Goal: Task Accomplishment & Management: Use online tool/utility

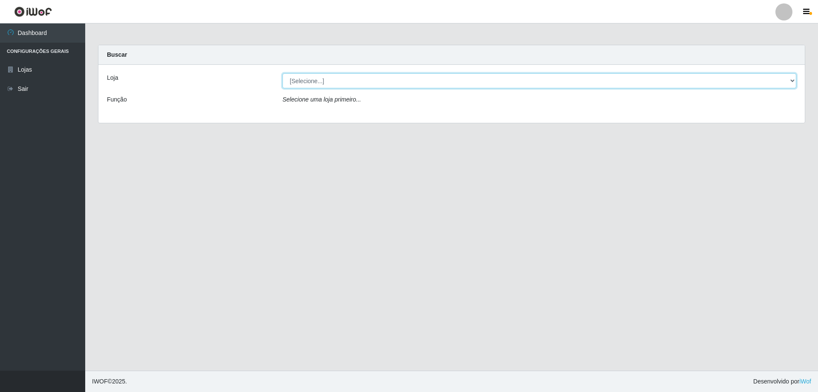
click at [789, 81] on select "[Selecione...] Atacado Vem - [STREET_ADDRESS]" at bounding box center [540, 80] width 514 height 15
select select "461"
click at [283, 73] on select "[Selecione...] Atacado Vem - [STREET_ADDRESS]" at bounding box center [540, 80] width 514 height 15
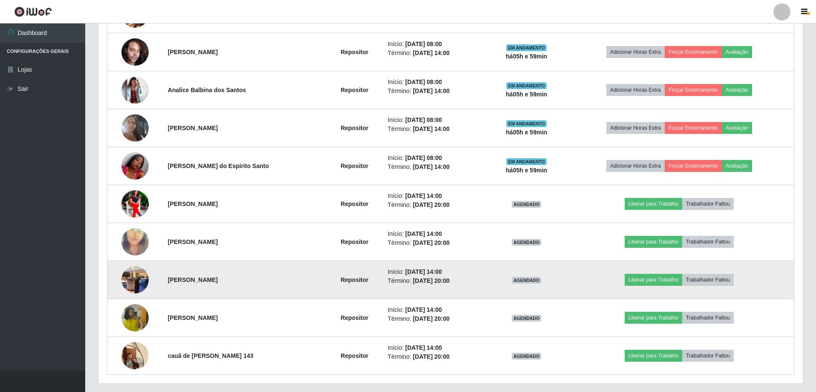
scroll to position [384, 0]
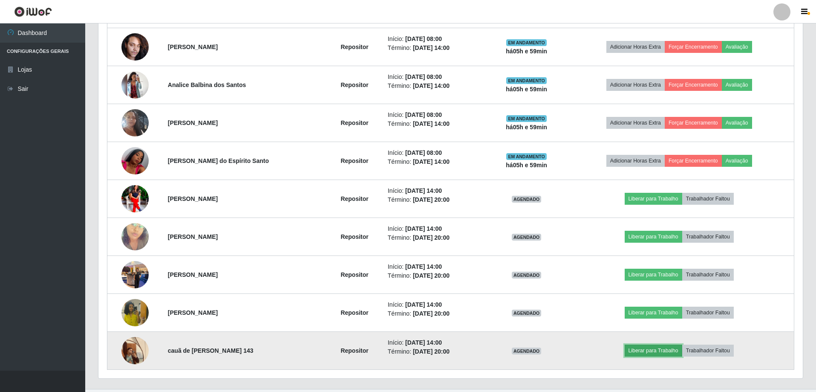
click at [664, 348] on button "Liberar para Trabalho" at bounding box center [654, 350] width 58 height 12
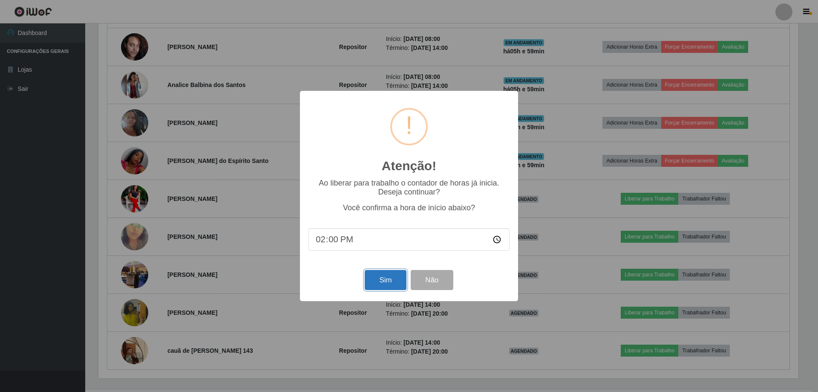
click at [373, 278] on button "Sim" at bounding box center [385, 280] width 41 height 20
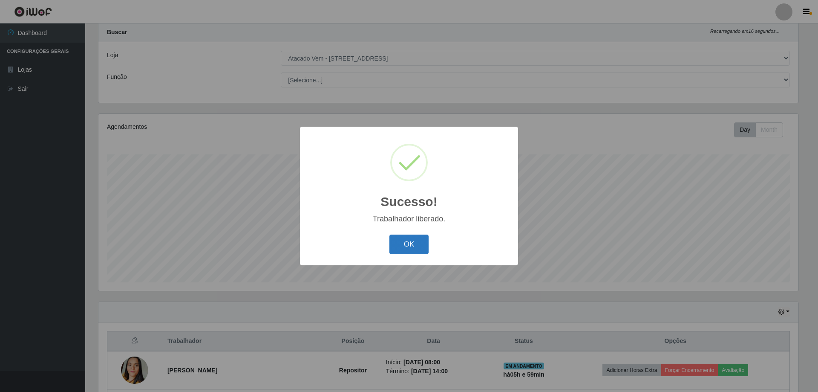
click at [414, 249] on button "OK" at bounding box center [410, 244] width 40 height 20
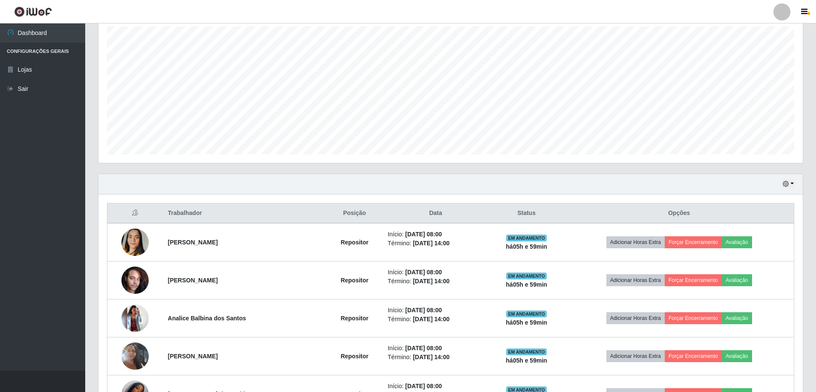
scroll to position [321, 0]
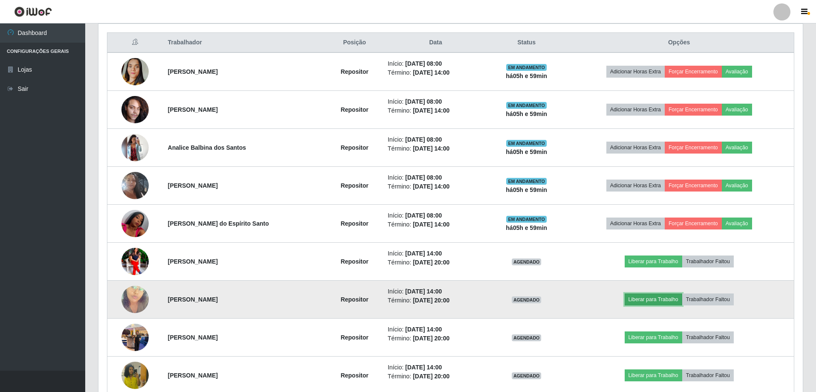
click at [642, 296] on button "Liberar para Trabalho" at bounding box center [654, 299] width 58 height 12
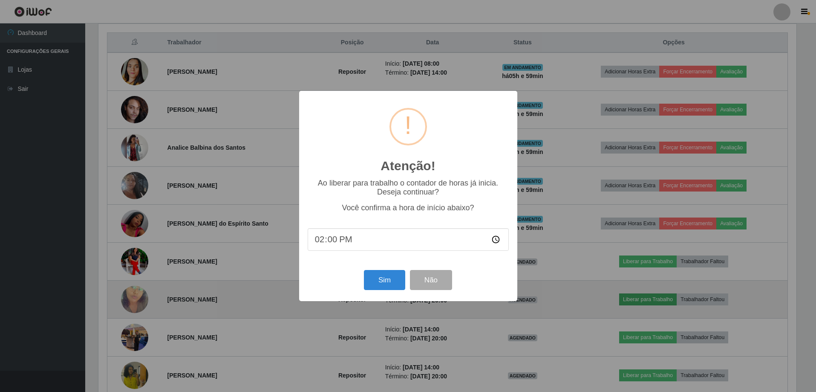
scroll to position [177, 700]
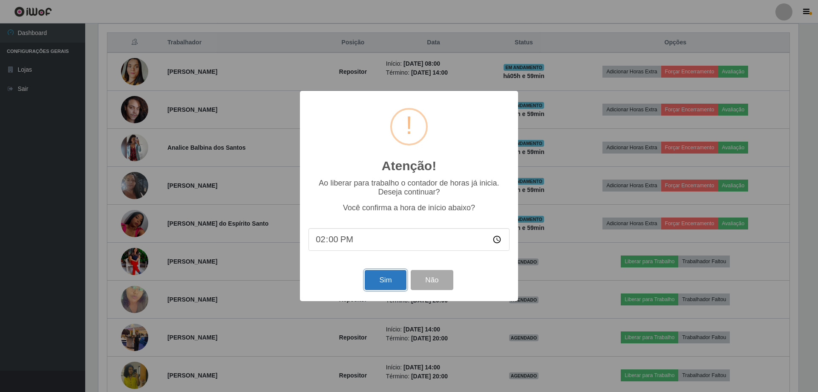
click at [381, 278] on button "Sim" at bounding box center [385, 280] width 41 height 20
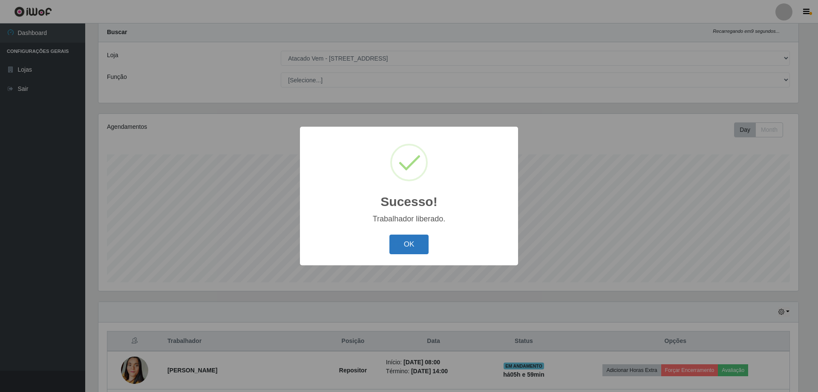
click at [414, 246] on button "OK" at bounding box center [410, 244] width 40 height 20
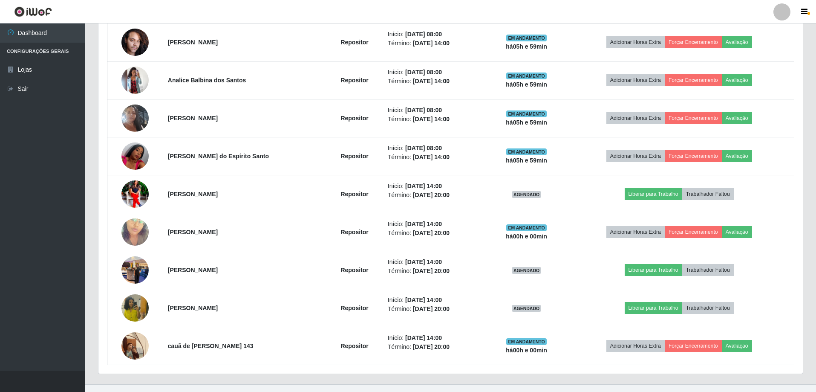
scroll to position [402, 0]
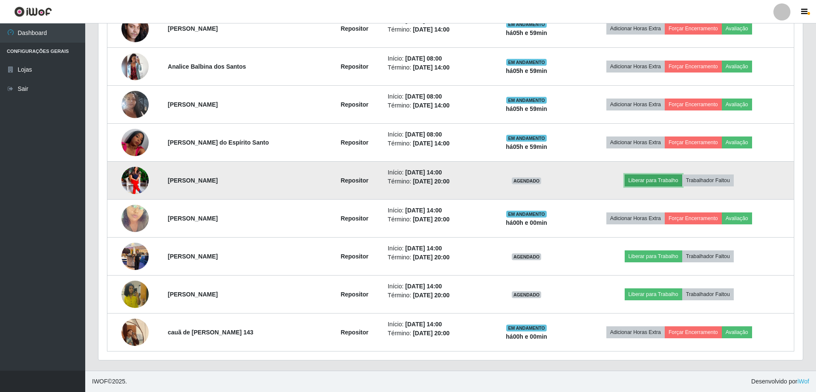
click at [645, 177] on button "Liberar para Trabalho" at bounding box center [654, 180] width 58 height 12
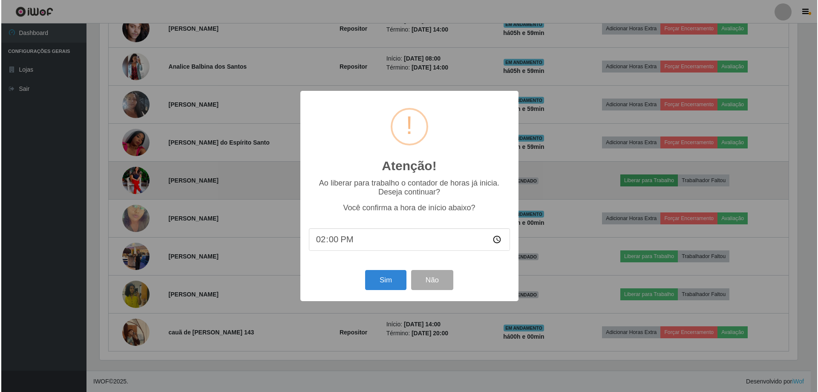
scroll to position [177, 700]
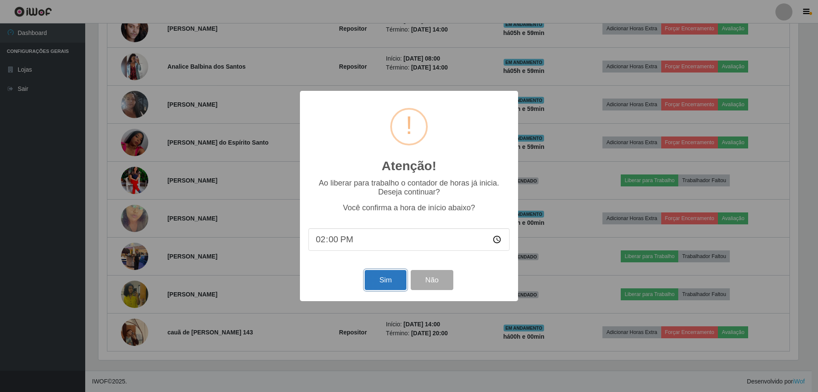
click at [391, 280] on button "Sim" at bounding box center [385, 280] width 41 height 20
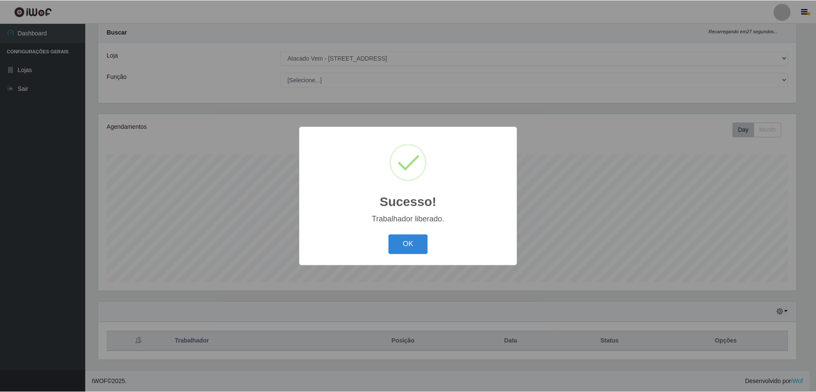
scroll to position [0, 0]
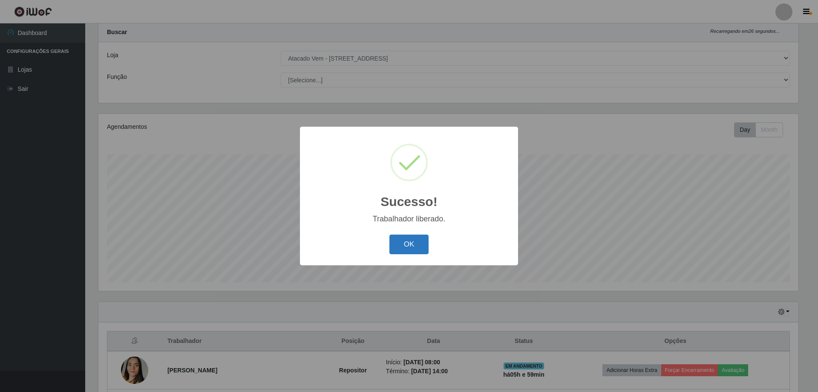
click at [413, 237] on button "OK" at bounding box center [410, 244] width 40 height 20
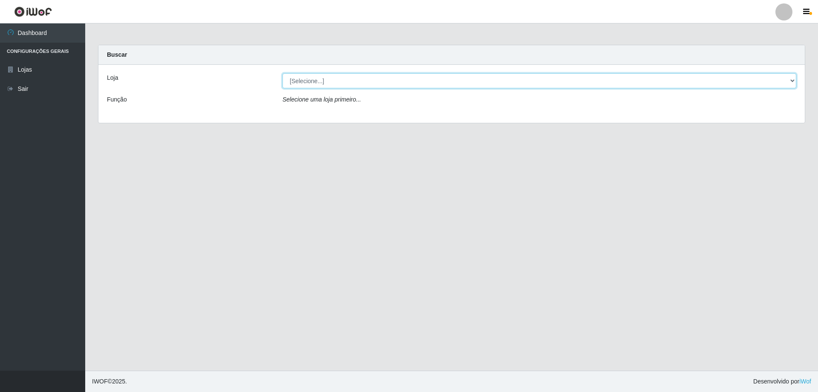
click at [791, 79] on select "[Selecione...] Atacado Vem - [STREET_ADDRESS]" at bounding box center [540, 80] width 514 height 15
select select "461"
click at [283, 73] on select "[Selecione...] Atacado Vem - [STREET_ADDRESS]" at bounding box center [540, 80] width 514 height 15
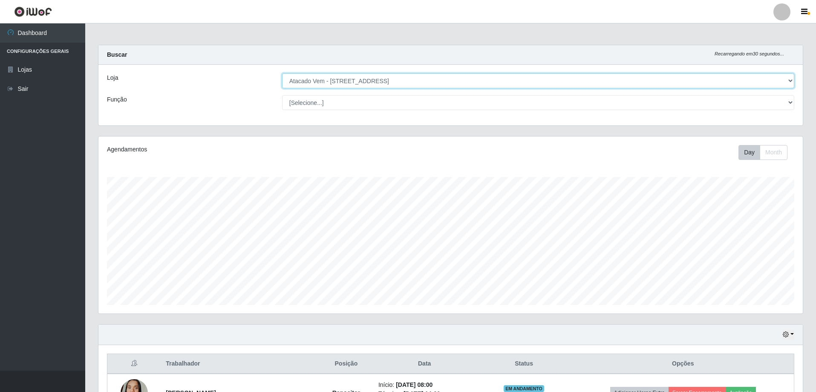
scroll to position [177, 705]
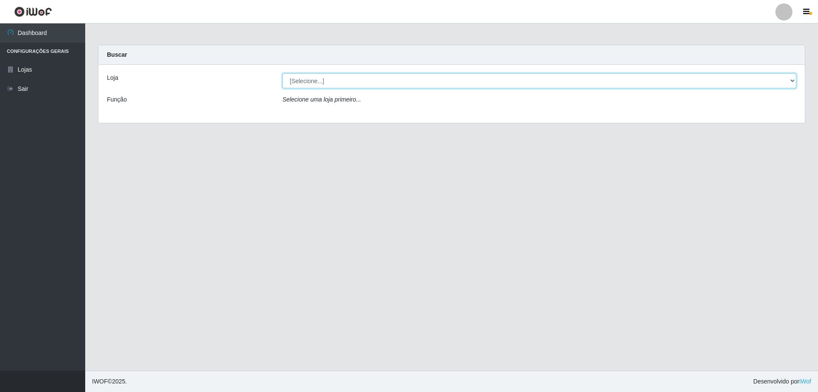
click at [792, 79] on select "[Selecione...] Atacado Vem - [STREET_ADDRESS]" at bounding box center [540, 80] width 514 height 15
select select "461"
click at [283, 73] on select "[Selecione...] Atacado Vem - [STREET_ADDRESS]" at bounding box center [540, 80] width 514 height 15
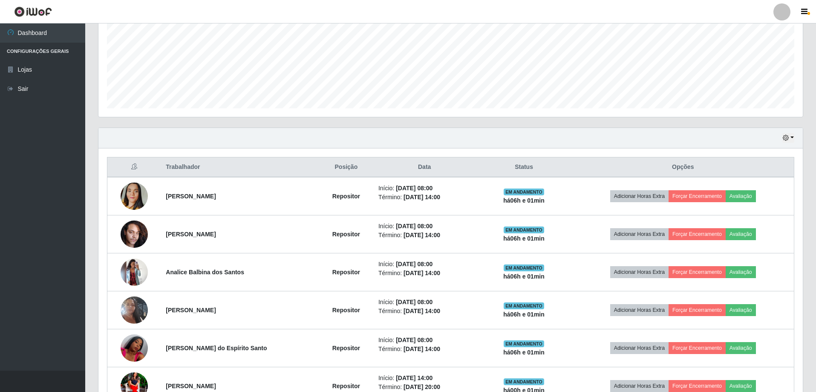
scroll to position [213, 0]
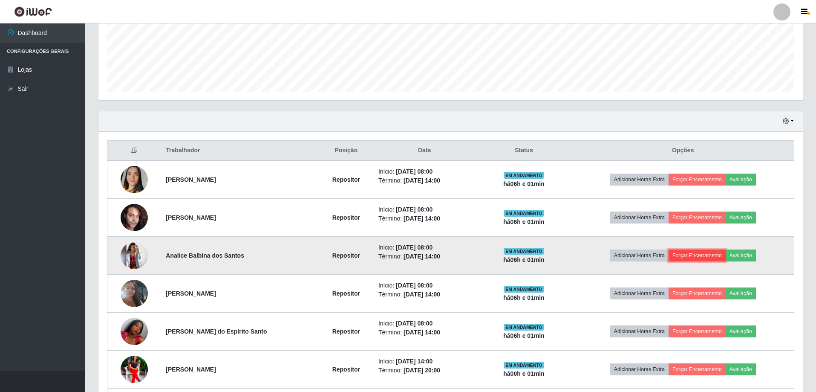
click at [694, 254] on button "Forçar Encerramento" at bounding box center [697, 255] width 57 height 12
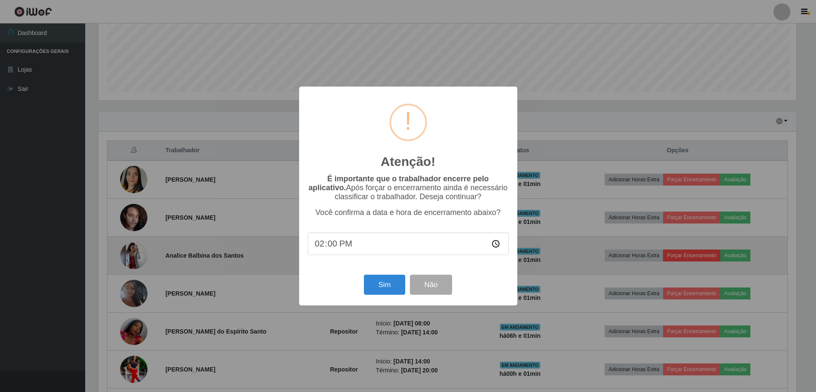
scroll to position [177, 700]
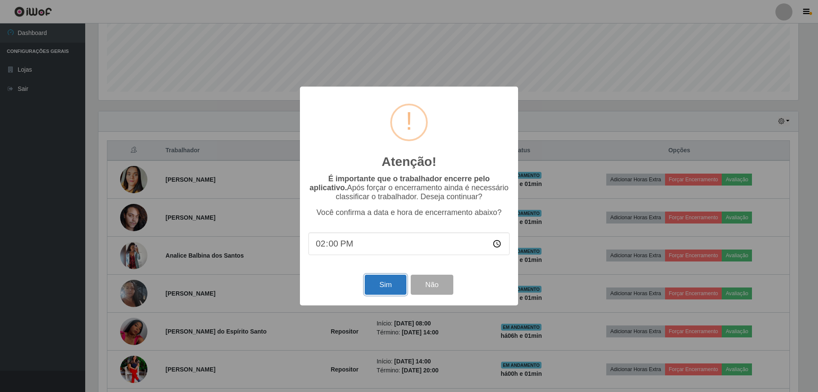
click at [387, 285] on button "Sim" at bounding box center [385, 285] width 41 height 20
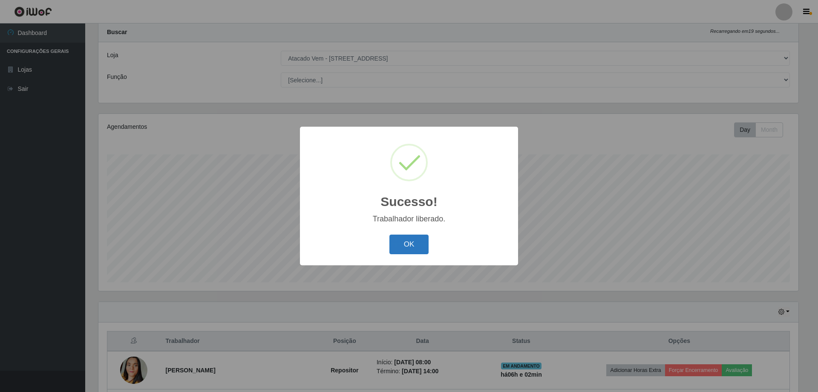
click at [399, 248] on button "OK" at bounding box center [410, 244] width 40 height 20
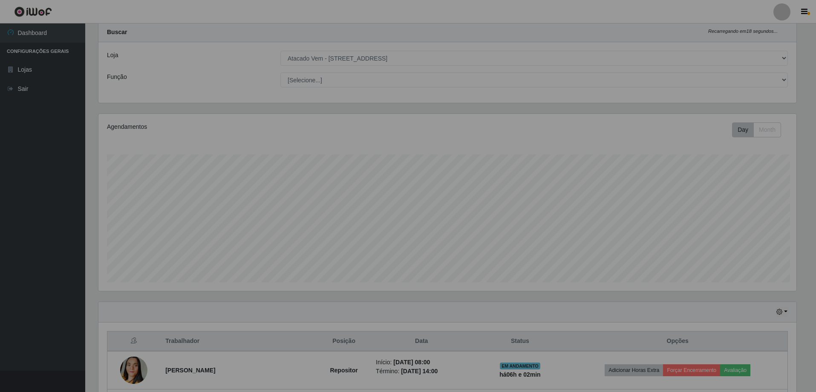
scroll to position [177, 705]
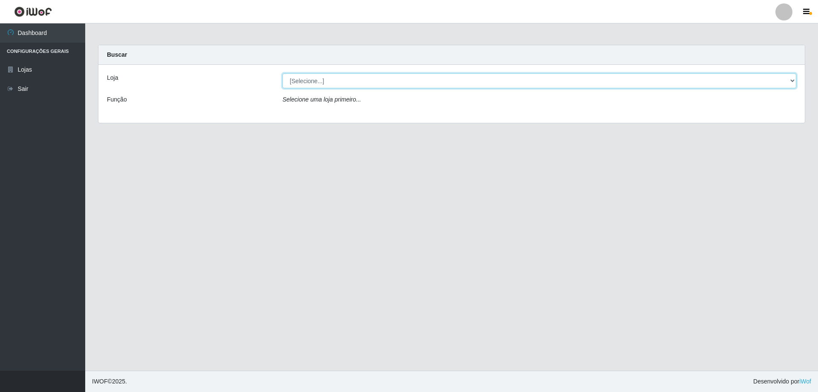
click at [792, 83] on select "[Selecione...] Atacado Vem - [STREET_ADDRESS]" at bounding box center [540, 80] width 514 height 15
select select "461"
click at [283, 73] on select "[Selecione...] Atacado Vem - [STREET_ADDRESS]" at bounding box center [540, 80] width 514 height 15
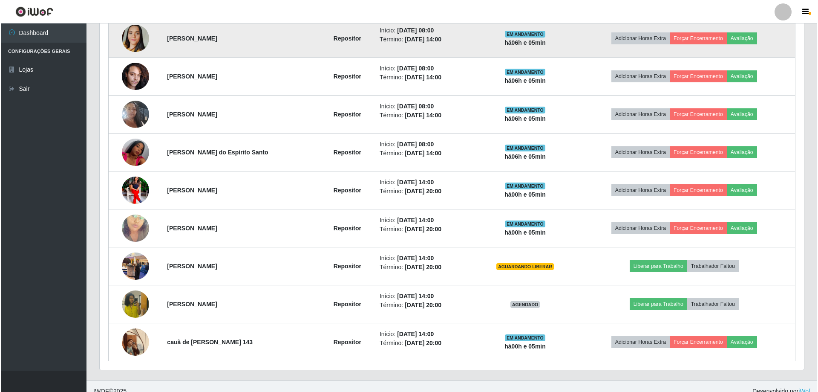
scroll to position [364, 0]
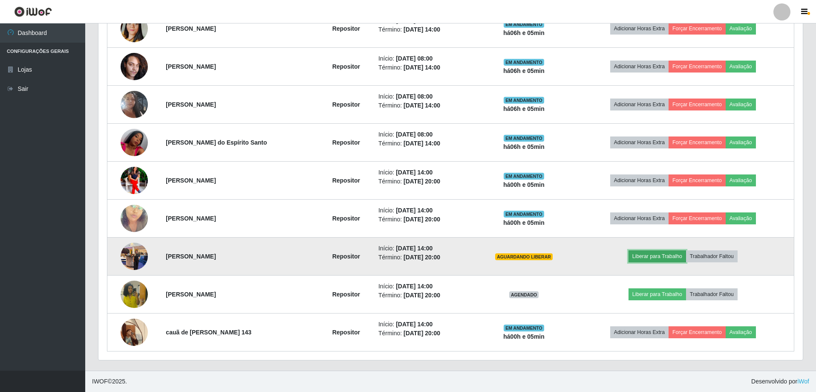
click at [653, 254] on button "Liberar para Trabalho" at bounding box center [658, 256] width 58 height 12
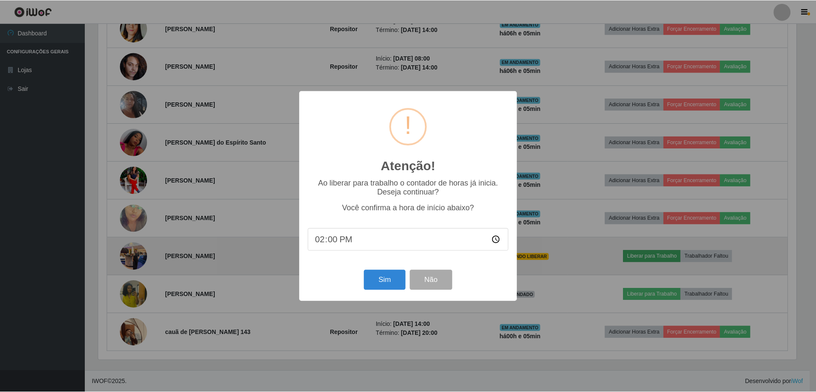
scroll to position [177, 700]
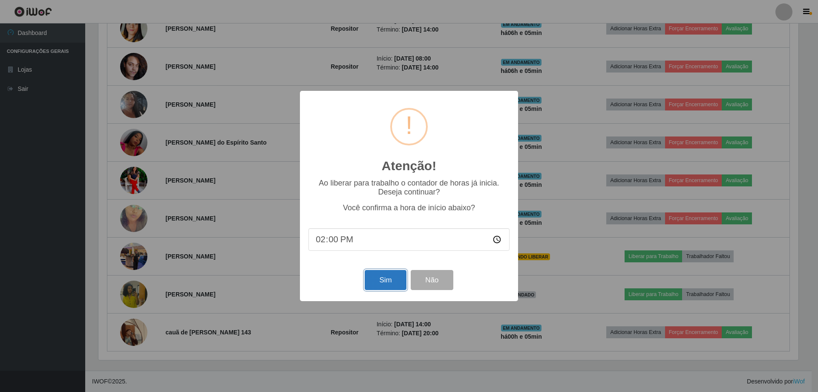
click at [386, 282] on button "Sim" at bounding box center [385, 280] width 41 height 20
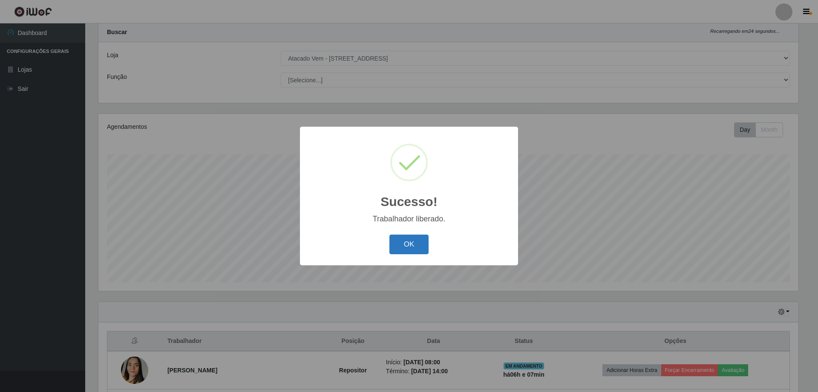
click at [414, 246] on button "OK" at bounding box center [410, 244] width 40 height 20
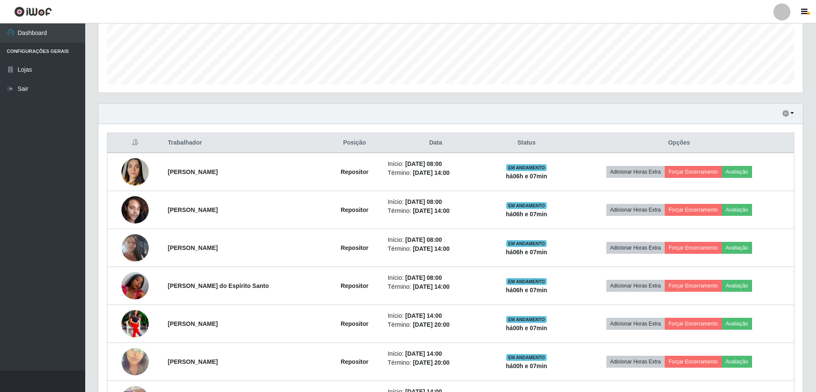
scroll to position [236, 0]
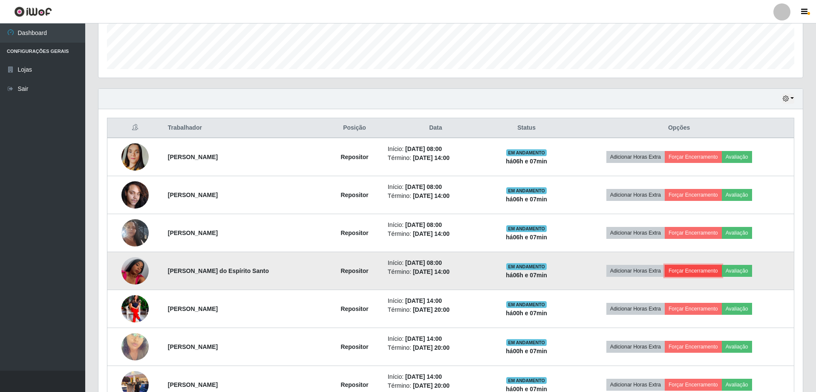
click at [701, 272] on button "Forçar Encerramento" at bounding box center [693, 271] width 57 height 12
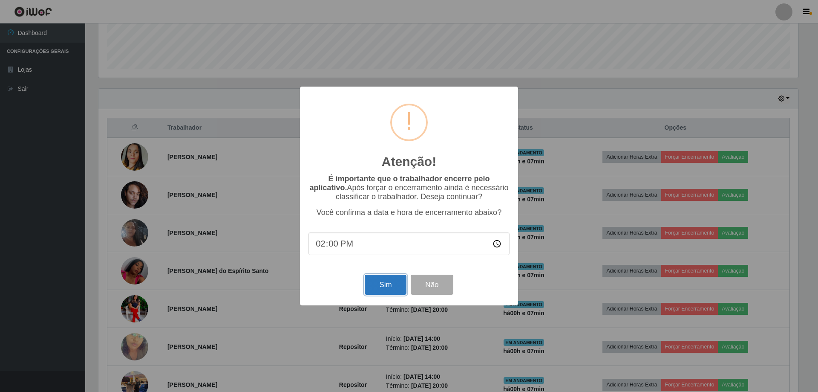
click at [392, 289] on button "Sim" at bounding box center [385, 285] width 41 height 20
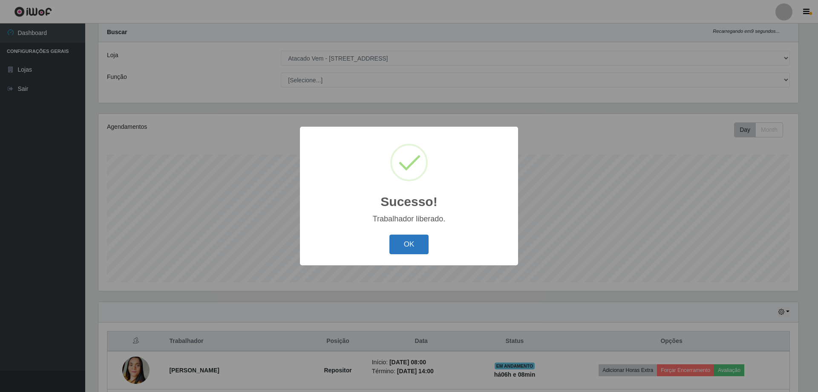
click at [409, 248] on button "OK" at bounding box center [410, 244] width 40 height 20
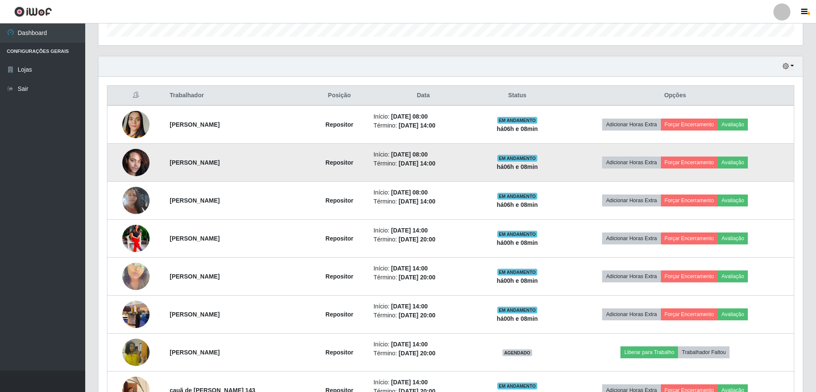
scroll to position [278, 0]
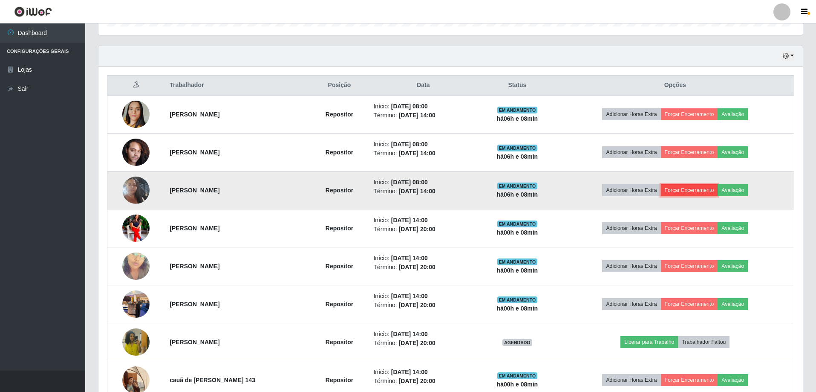
click at [700, 190] on button "Forçar Encerramento" at bounding box center [689, 190] width 57 height 12
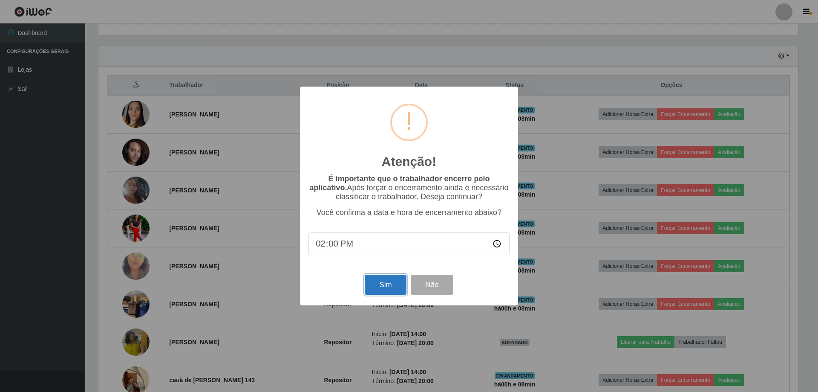
click at [386, 287] on button "Sim" at bounding box center [385, 285] width 41 height 20
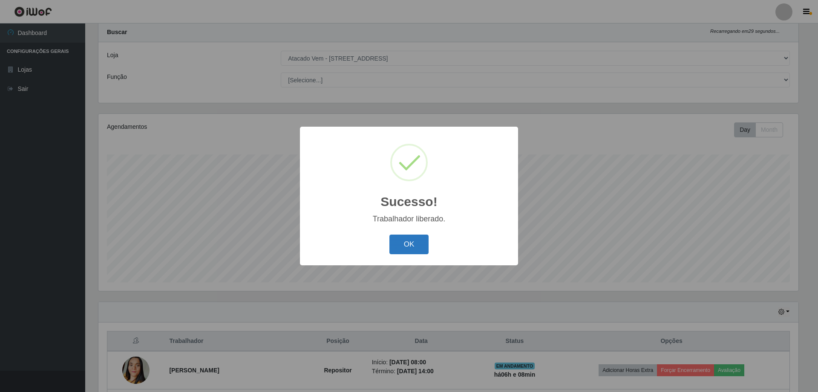
click at [413, 248] on button "OK" at bounding box center [410, 244] width 40 height 20
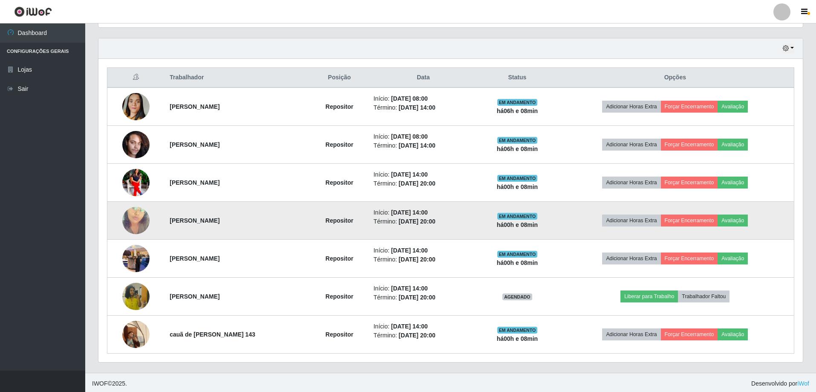
scroll to position [288, 0]
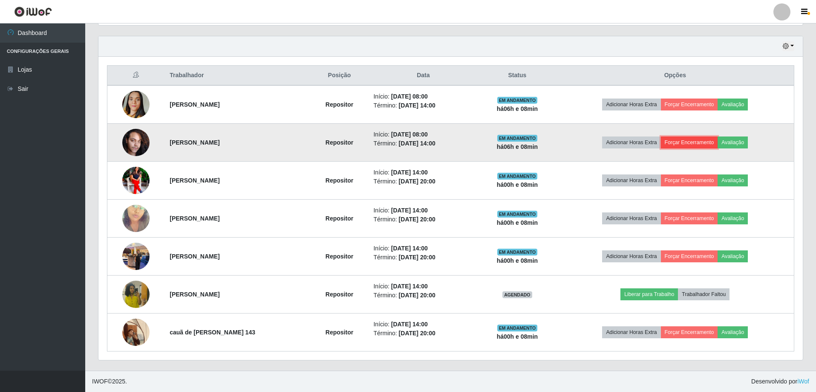
click at [691, 142] on button "Forçar Encerramento" at bounding box center [689, 142] width 57 height 12
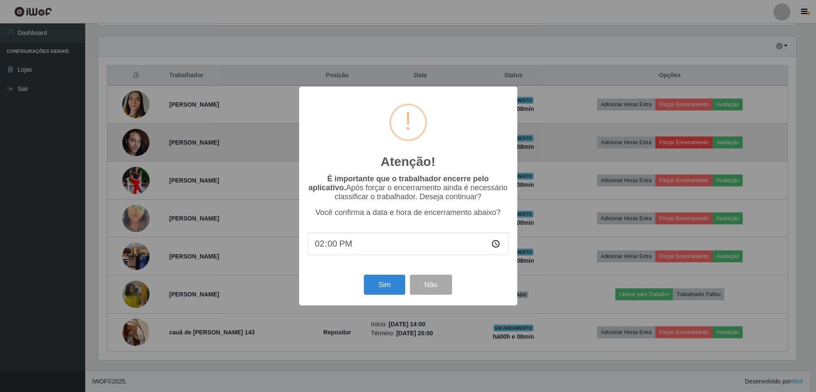
scroll to position [177, 700]
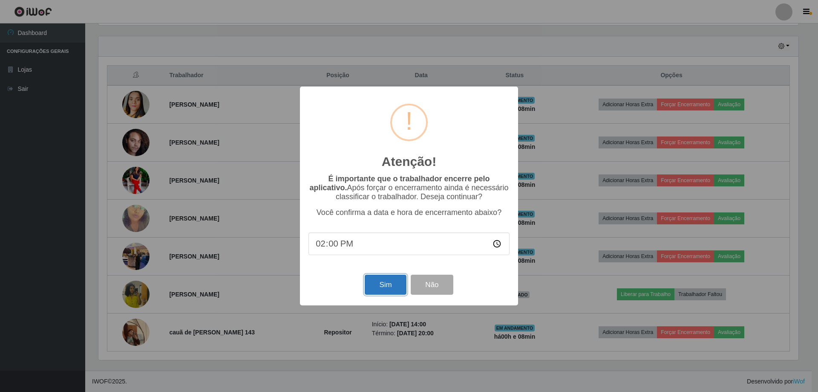
click at [388, 289] on button "Sim" at bounding box center [385, 285] width 41 height 20
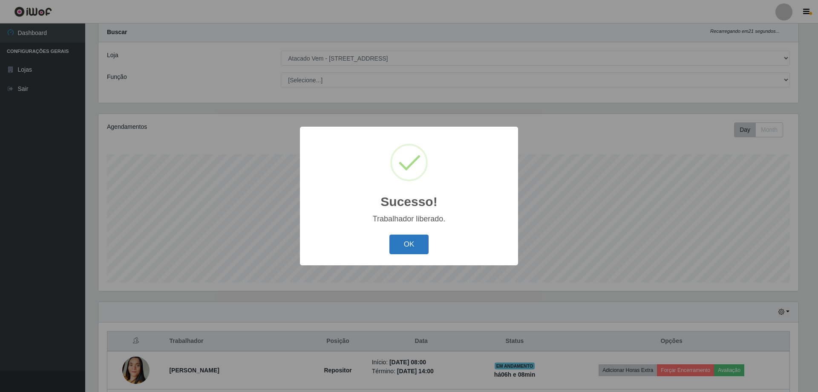
click at [416, 248] on button "OK" at bounding box center [410, 244] width 40 height 20
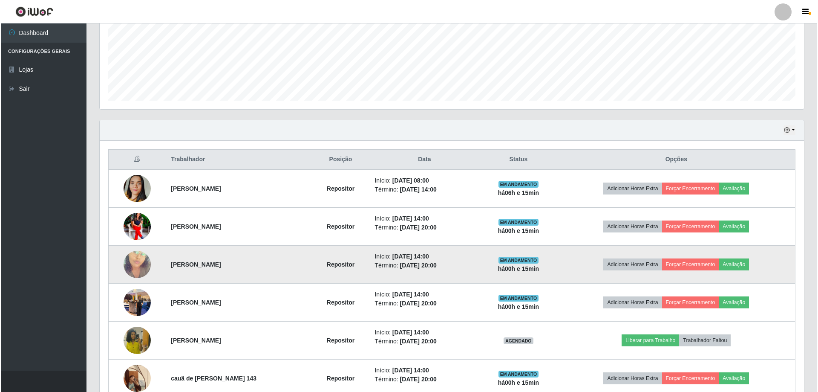
scroll to position [250, 0]
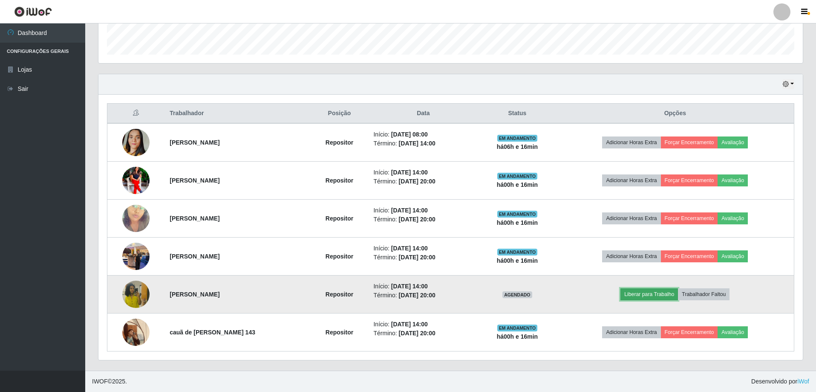
click at [652, 295] on button "Liberar para Trabalho" at bounding box center [650, 294] width 58 height 12
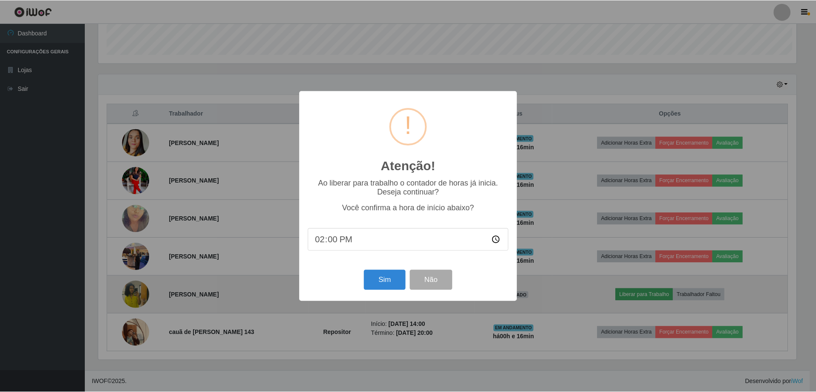
scroll to position [177, 700]
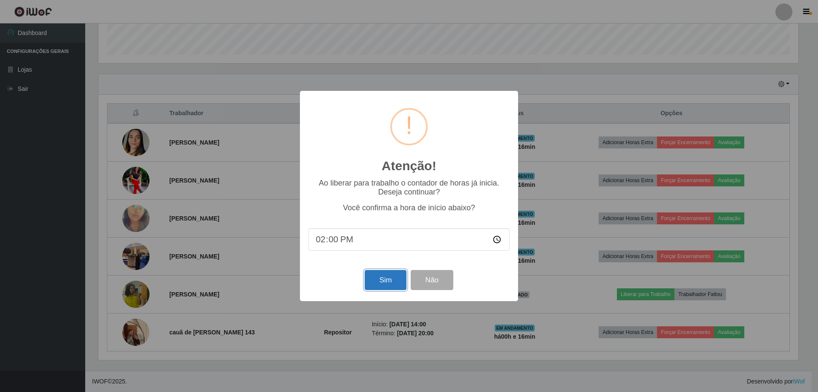
click at [387, 285] on button "Sim" at bounding box center [385, 280] width 41 height 20
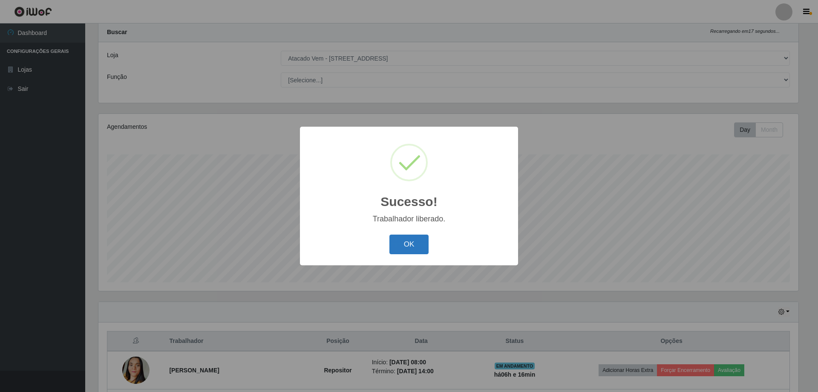
click at [410, 252] on button "OK" at bounding box center [410, 244] width 40 height 20
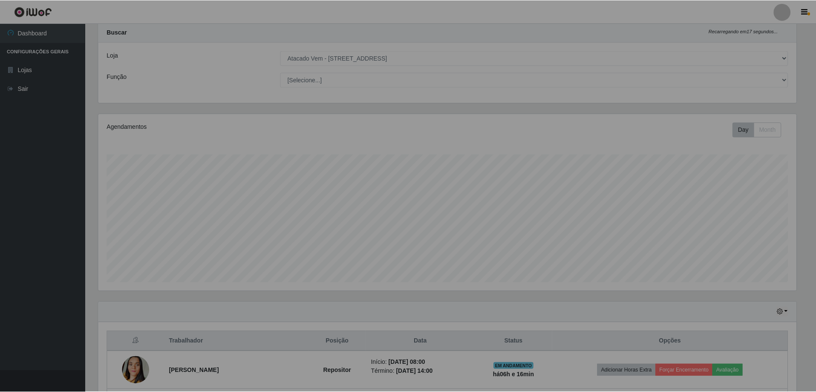
scroll to position [177, 705]
